Goal: Register for event/course

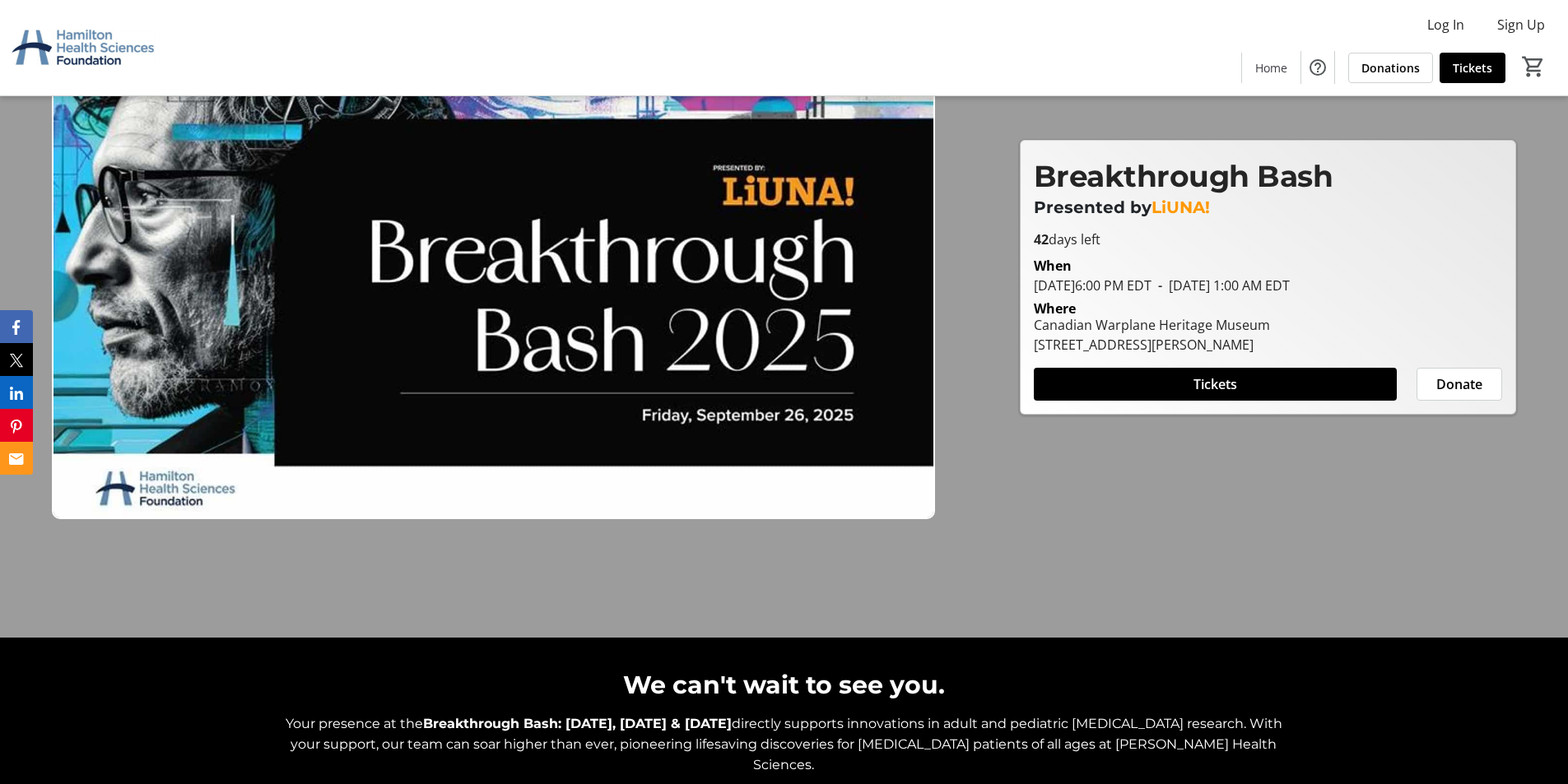
scroll to position [329, 0]
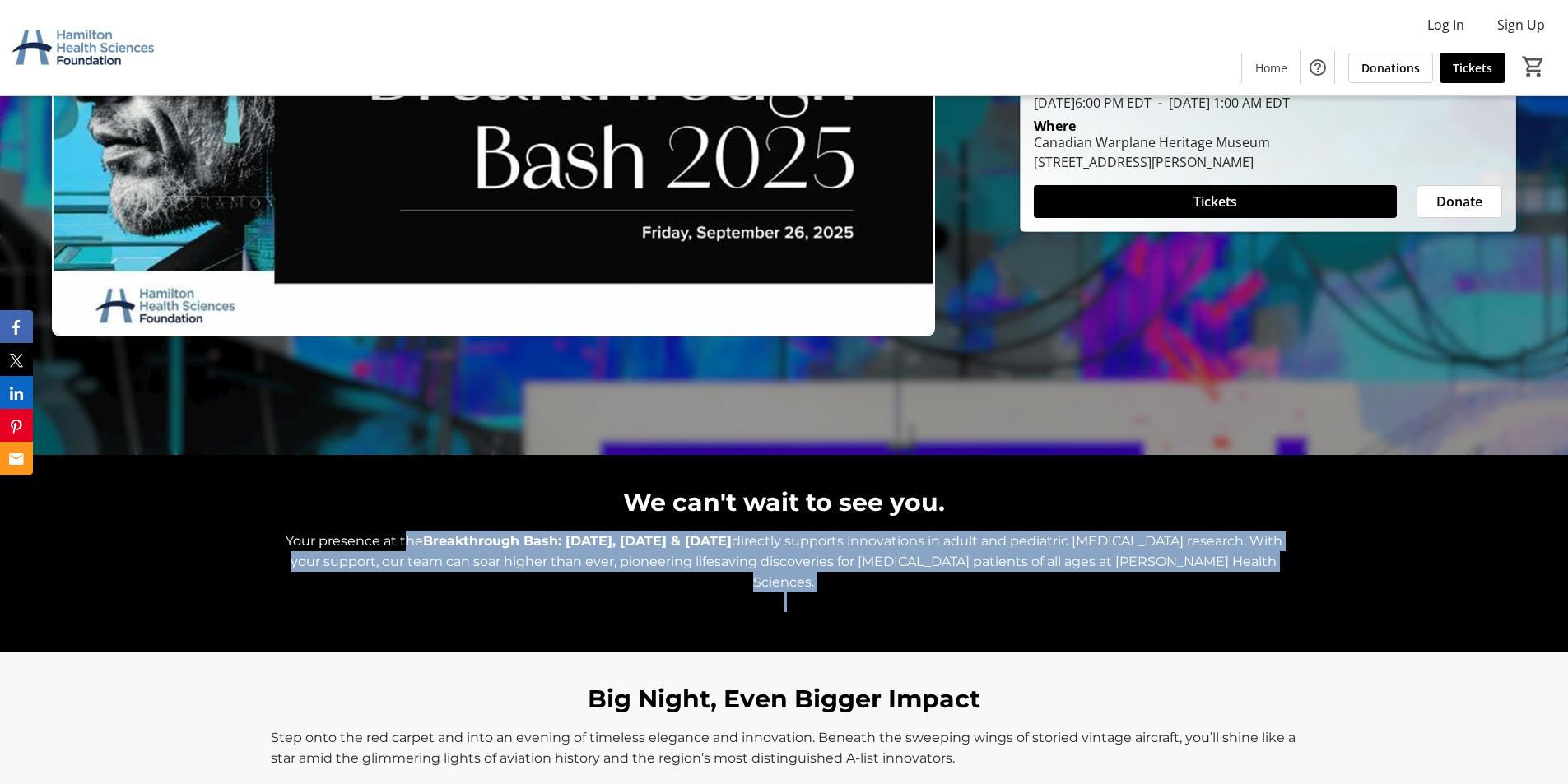
drag, startPoint x: 402, startPoint y: 532, endPoint x: 1279, endPoint y: 583, distance: 878.5
click at [1279, 583] on div "Your presence at the Breakthrough Bash: [DATE], [DATE] & [DATE] directly suppor…" at bounding box center [784, 581] width 1026 height 101
click at [1071, 592] on p at bounding box center [784, 602] width 1026 height 20
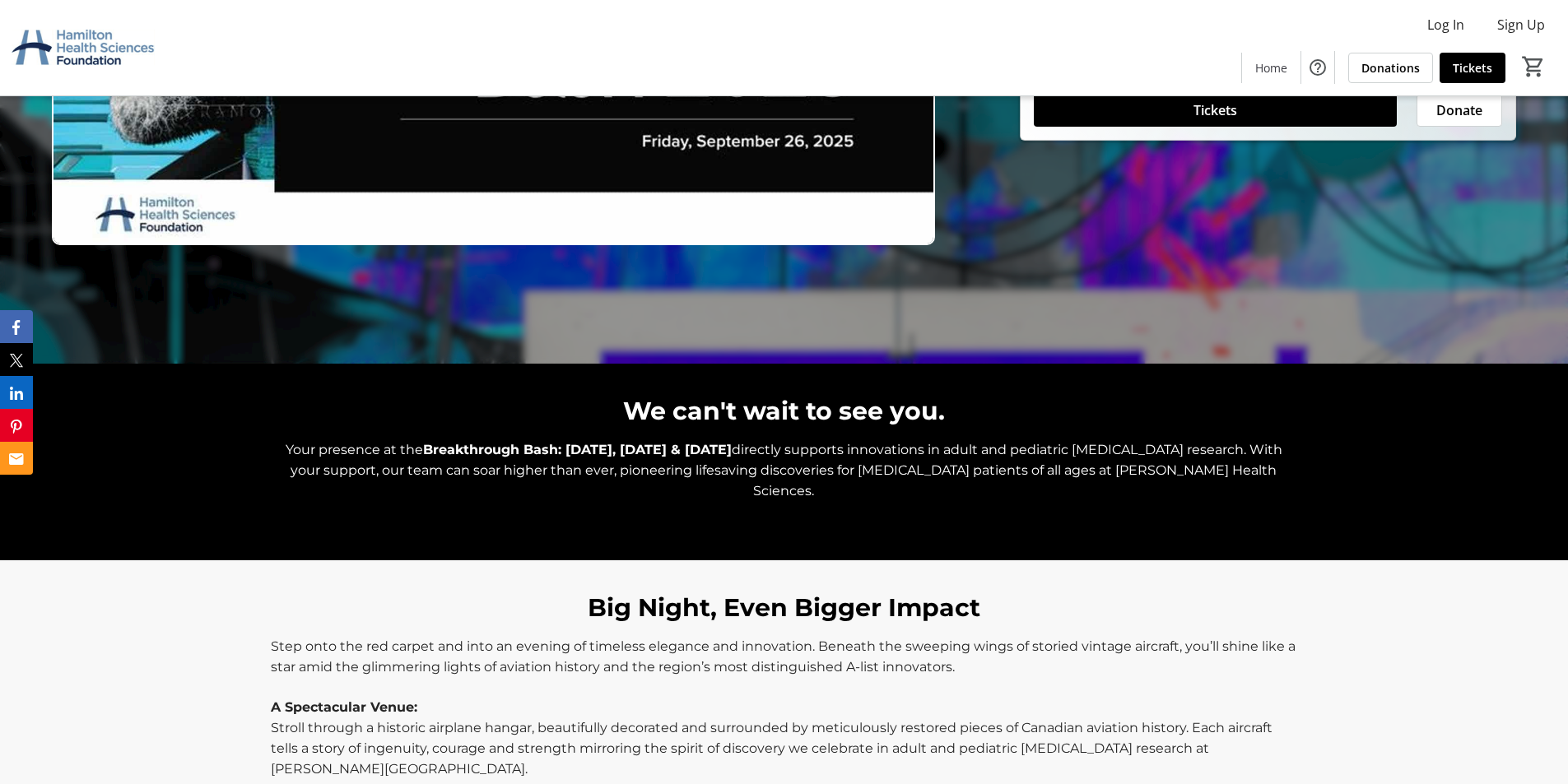
scroll to position [658, 0]
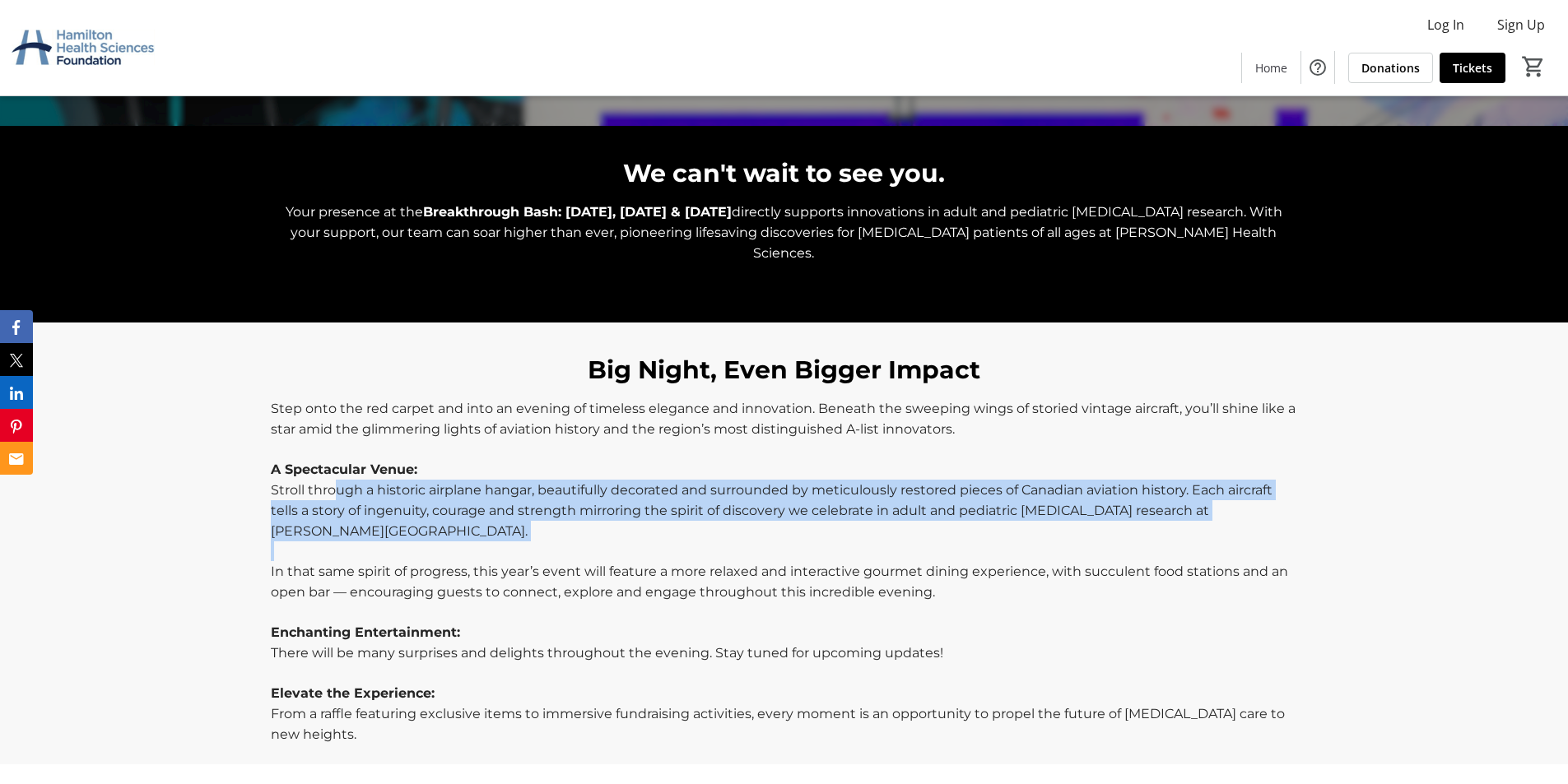
drag, startPoint x: 333, startPoint y: 473, endPoint x: 837, endPoint y: 527, distance: 506.9
click at [837, 527] on div "Step onto the red carpet and into an evening of timeless elegance and innovatio…" at bounding box center [784, 571] width 1026 height 346
click at [769, 541] on p at bounding box center [784, 551] width 1026 height 20
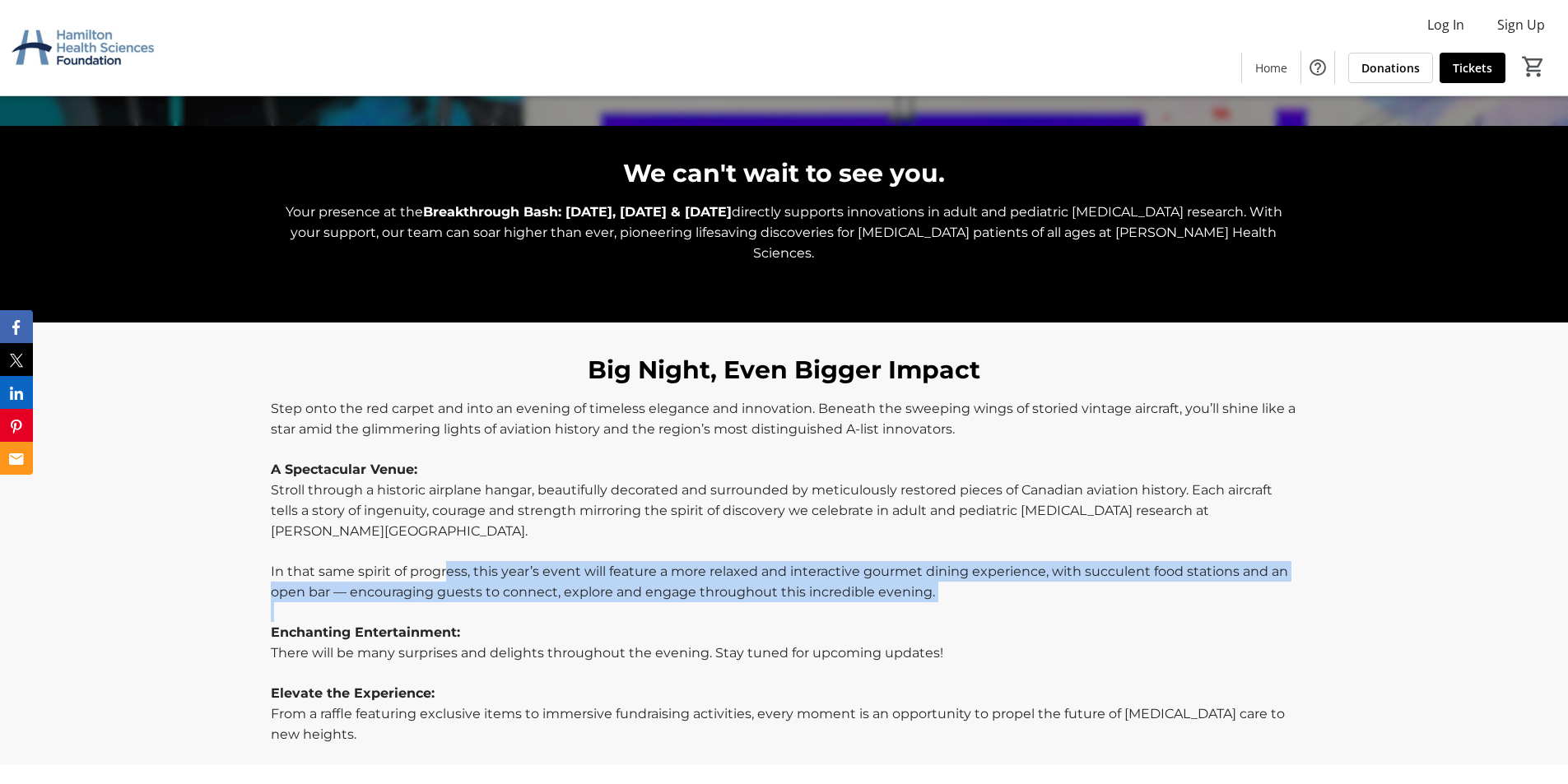
drag, startPoint x: 447, startPoint y: 556, endPoint x: 1148, endPoint y: 594, distance: 702.0
click at [1156, 594] on div "Step onto the red carpet and into an evening of timeless elegance and innovatio…" at bounding box center [784, 571] width 1026 height 346
click at [1145, 602] on p at bounding box center [784, 612] width 1026 height 20
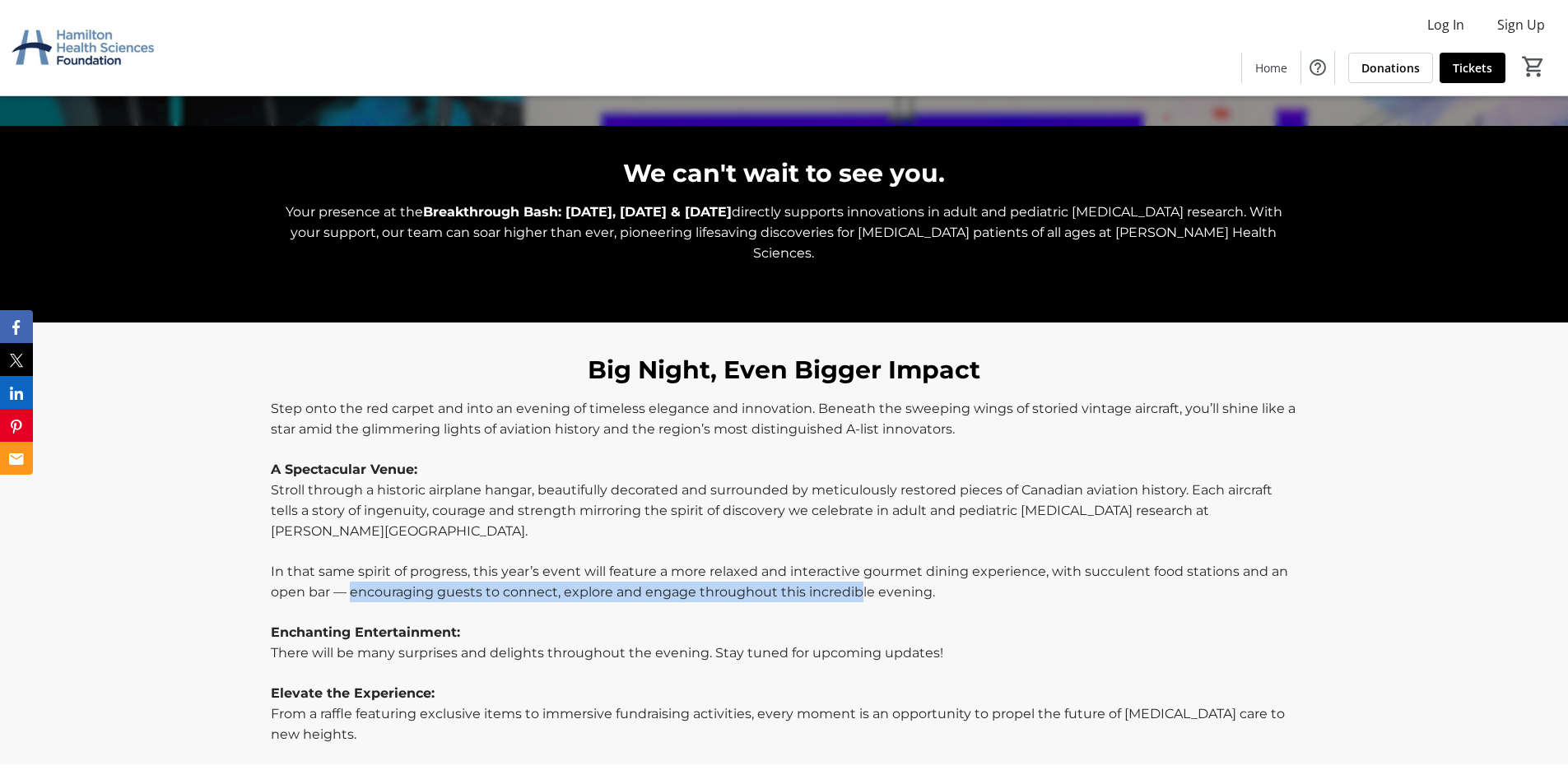
drag, startPoint x: 416, startPoint y: 568, endPoint x: 858, endPoint y: 574, distance: 442.0
click at [858, 574] on span "In that same spirit of progress, this year’s event will feature a more relaxed …" at bounding box center [779, 582] width 1018 height 36
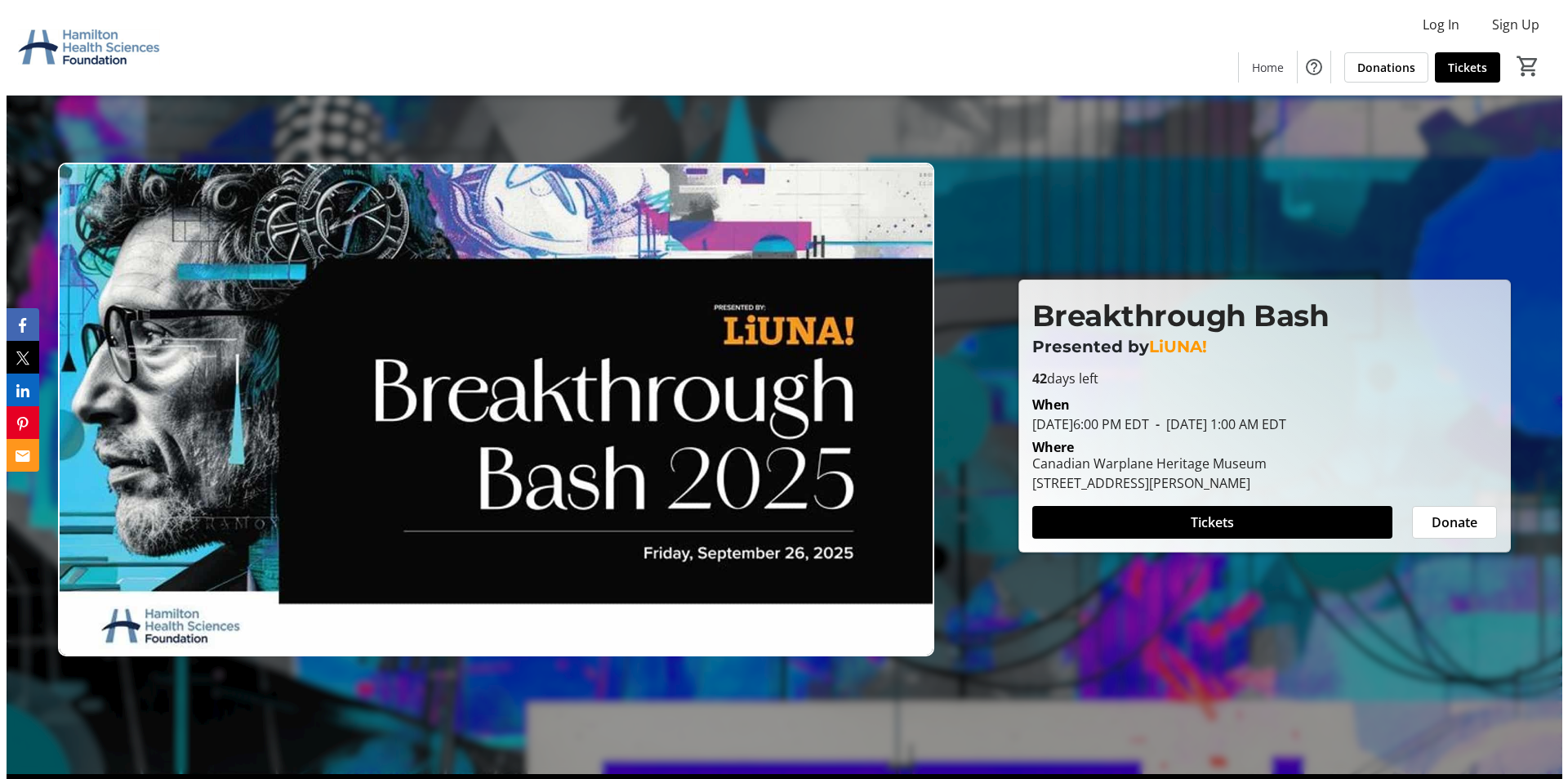
scroll to position [0, 0]
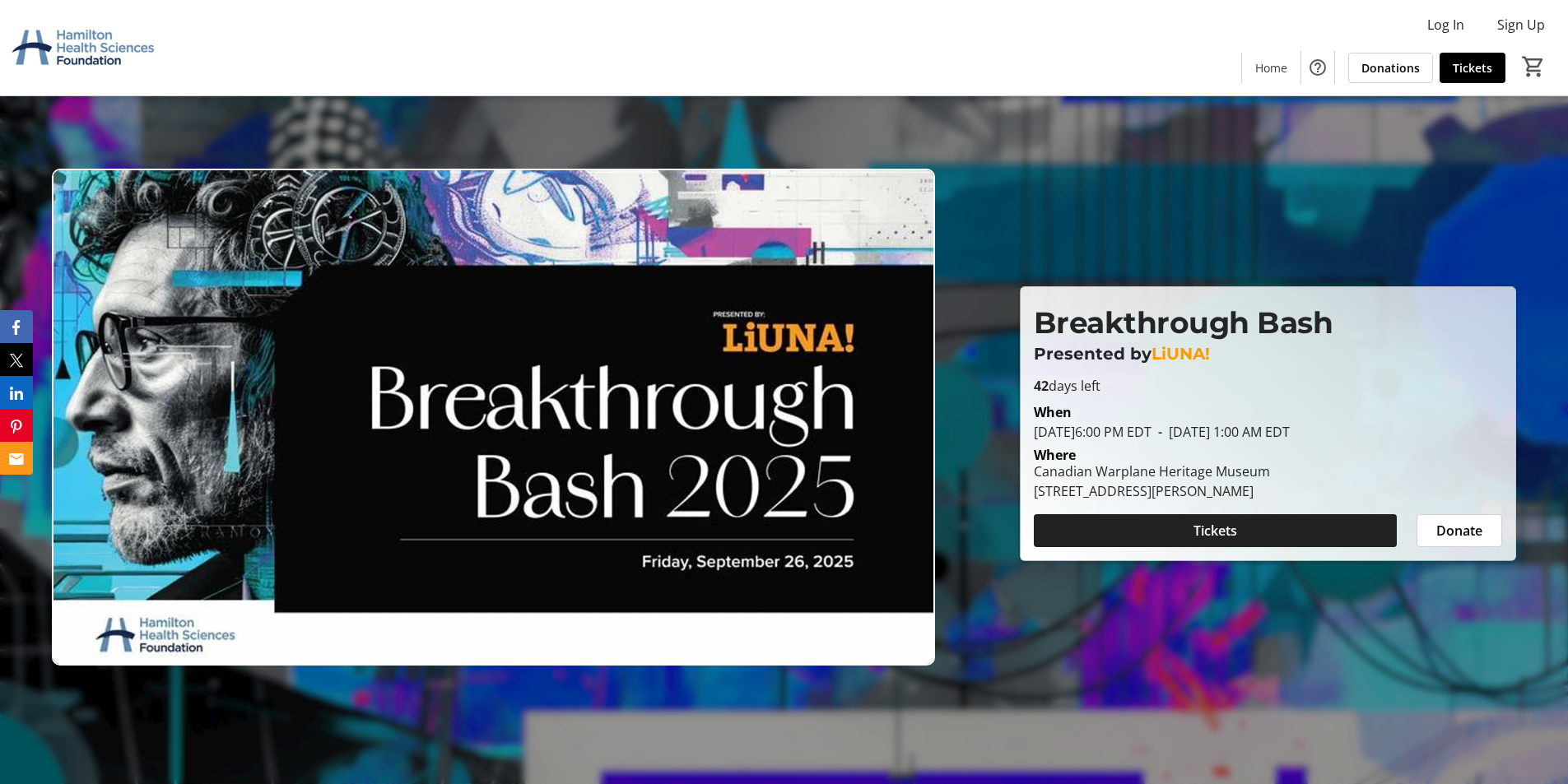
click at [1194, 538] on span "Tickets" at bounding box center [1215, 531] width 44 height 20
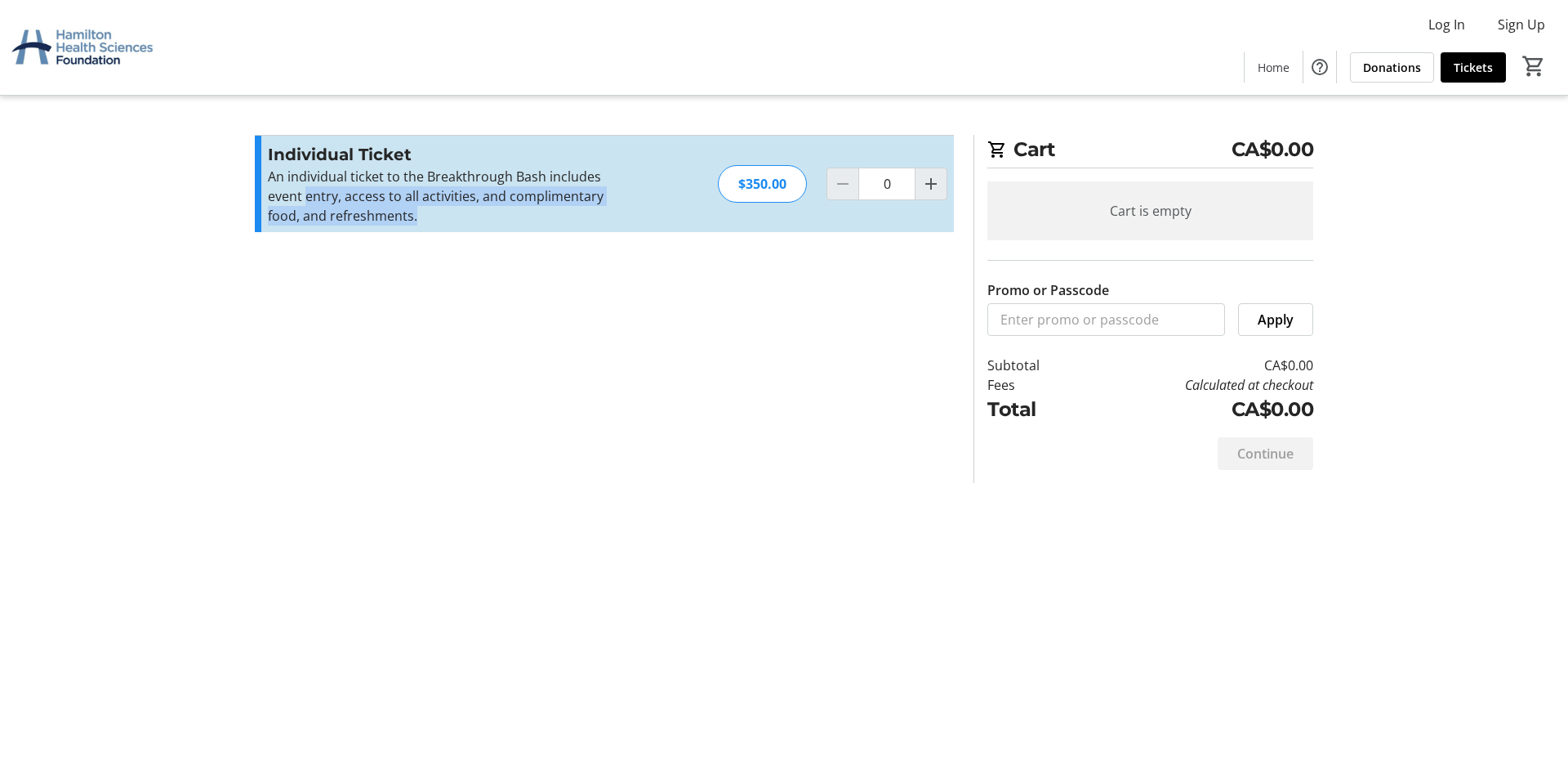
drag, startPoint x: 307, startPoint y: 189, endPoint x: 511, endPoint y: 231, distance: 208.3
click at [562, 215] on p "An individual ticket to the Breakthrough Bash includes event entry, access to a…" at bounding box center [446, 195] width 357 height 59
click at [457, 228] on div "Individual Ticket An individual ticket to the Breakthrough Bash includes event …" at bounding box center [604, 184] width 699 height 97
